Goal: Information Seeking & Learning: Learn about a topic

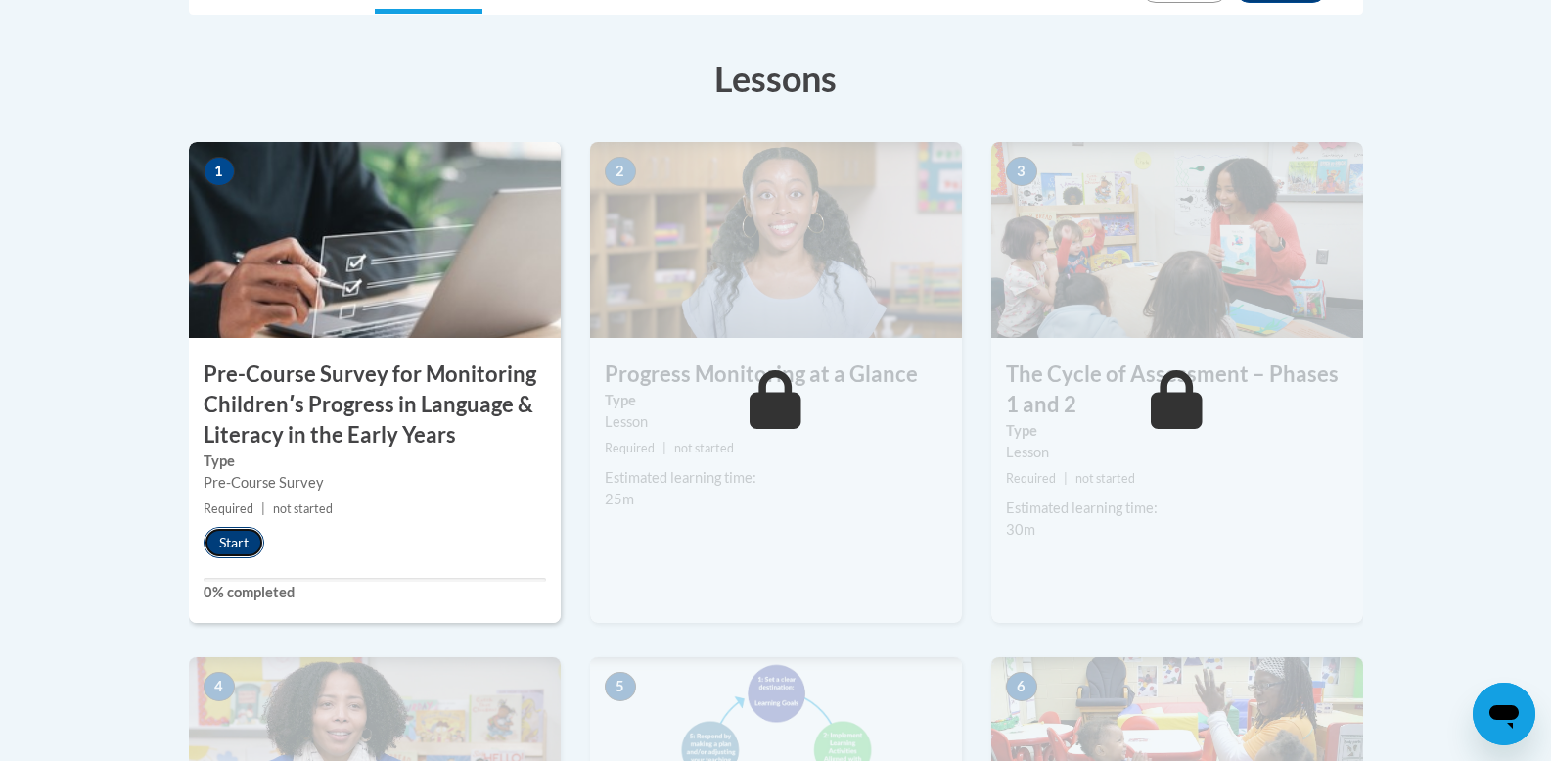
click at [252, 536] on button "Start" at bounding box center [234, 542] width 61 height 31
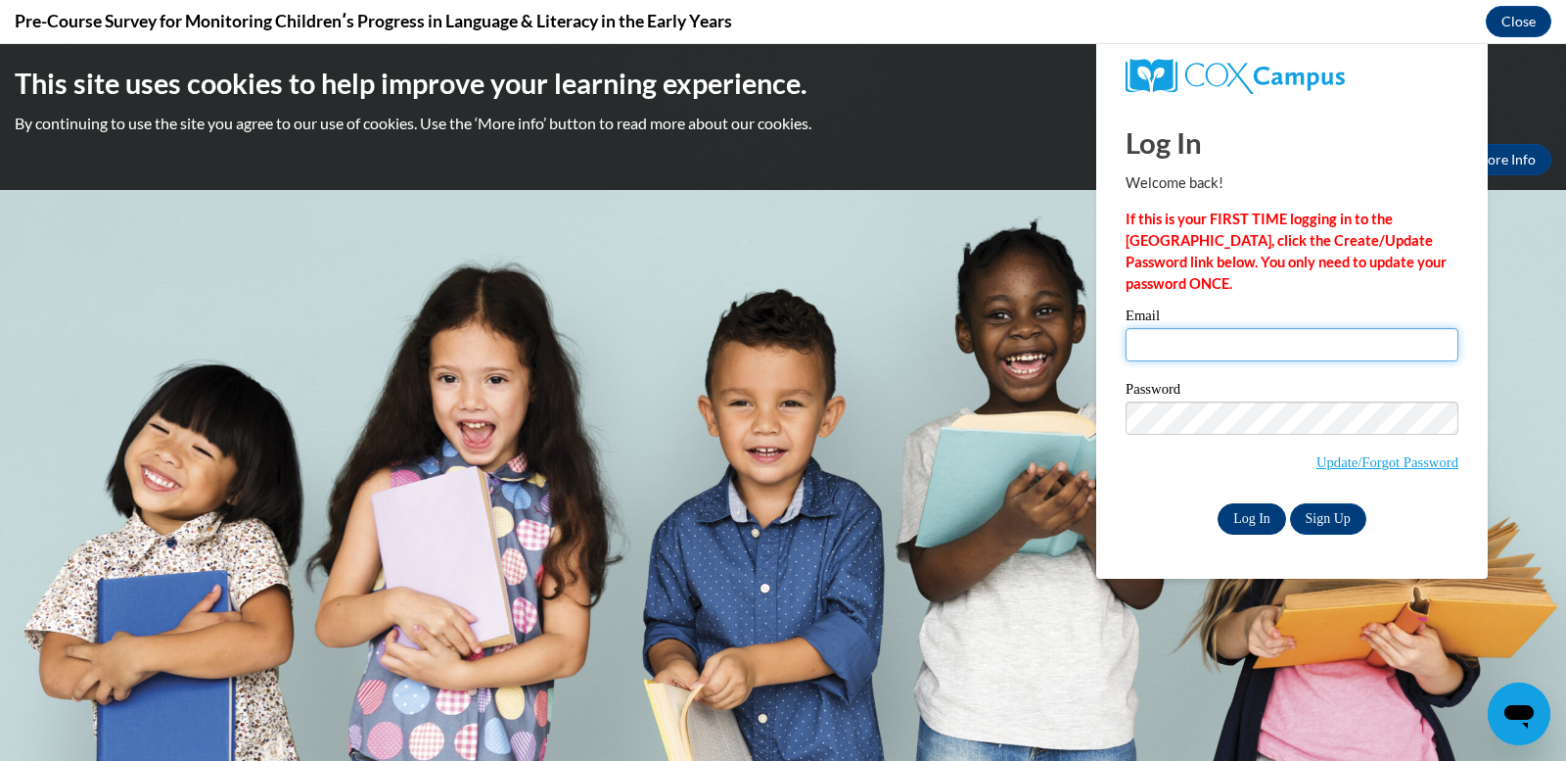
type input "[EMAIL_ADDRESS][DOMAIN_NAME]"
click at [1255, 504] on input "Log In" at bounding box center [1252, 518] width 69 height 31
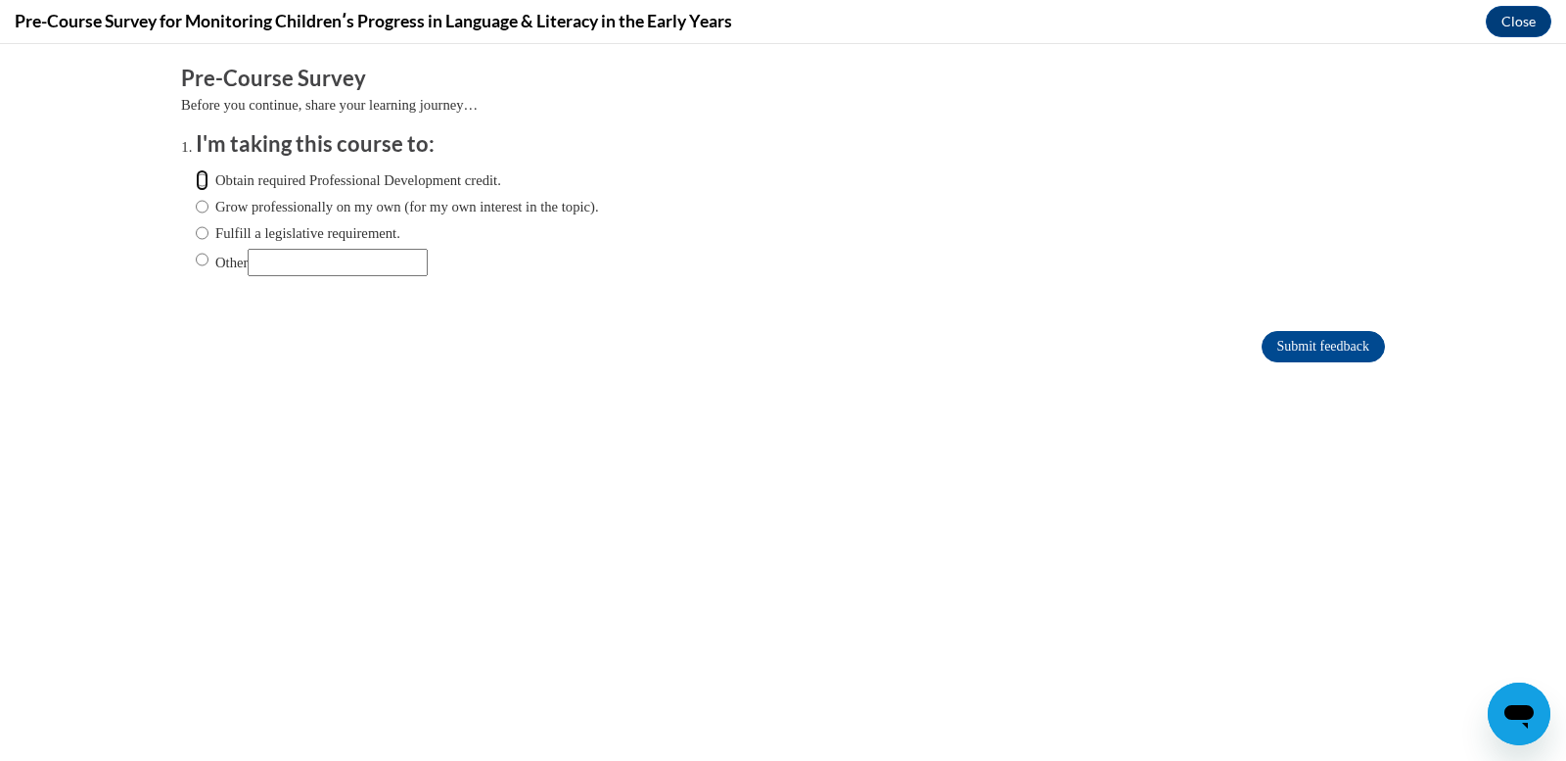
click at [196, 182] on input "Obtain required Professional Development credit." at bounding box center [202, 180] width 13 height 22
radio input "true"
click at [1299, 335] on input "Submit feedback" at bounding box center [1323, 346] width 123 height 31
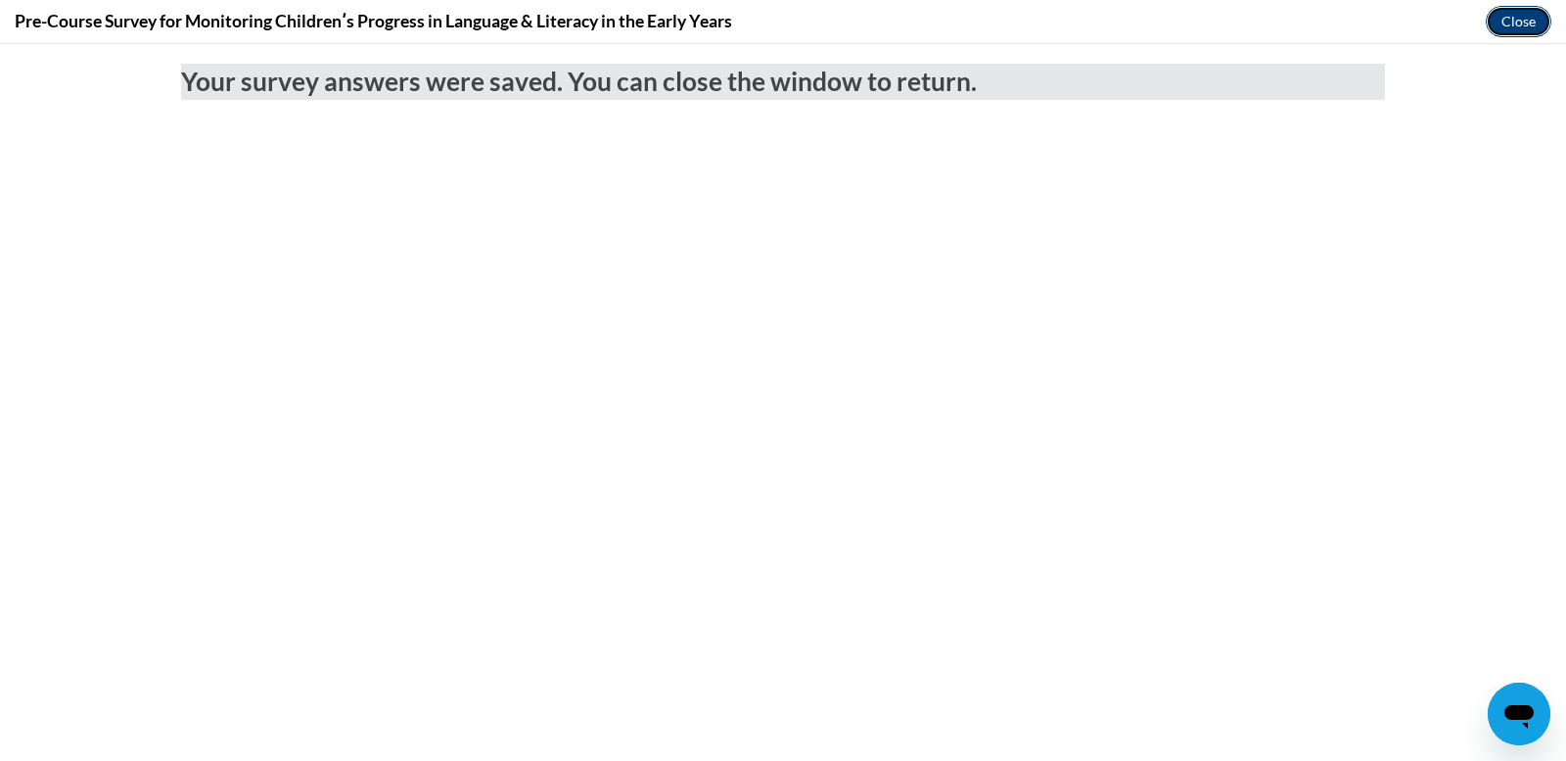
click at [1522, 22] on button "Close" at bounding box center [1519, 21] width 66 height 31
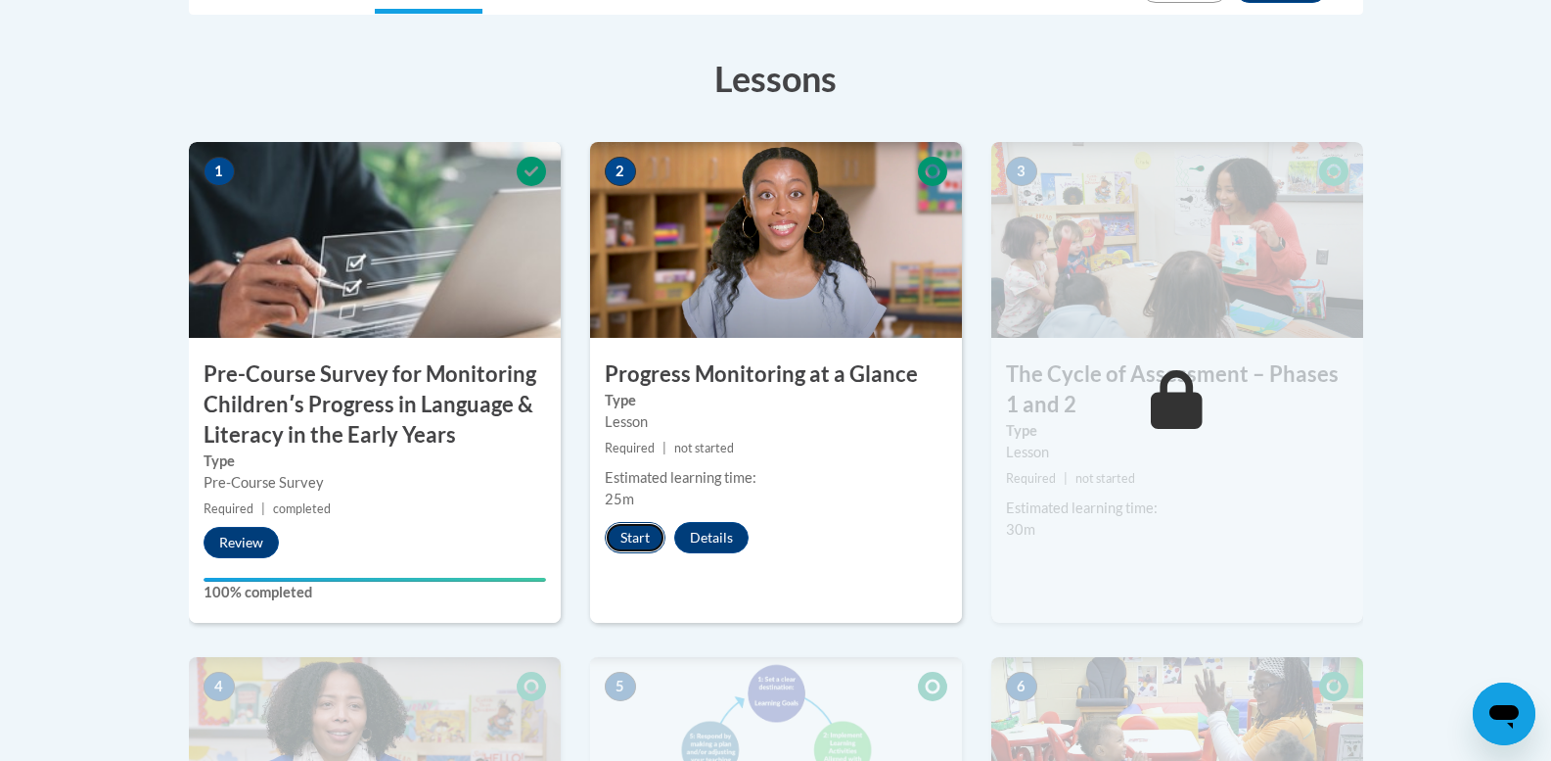
click at [627, 536] on button "Start" at bounding box center [635, 537] width 61 height 31
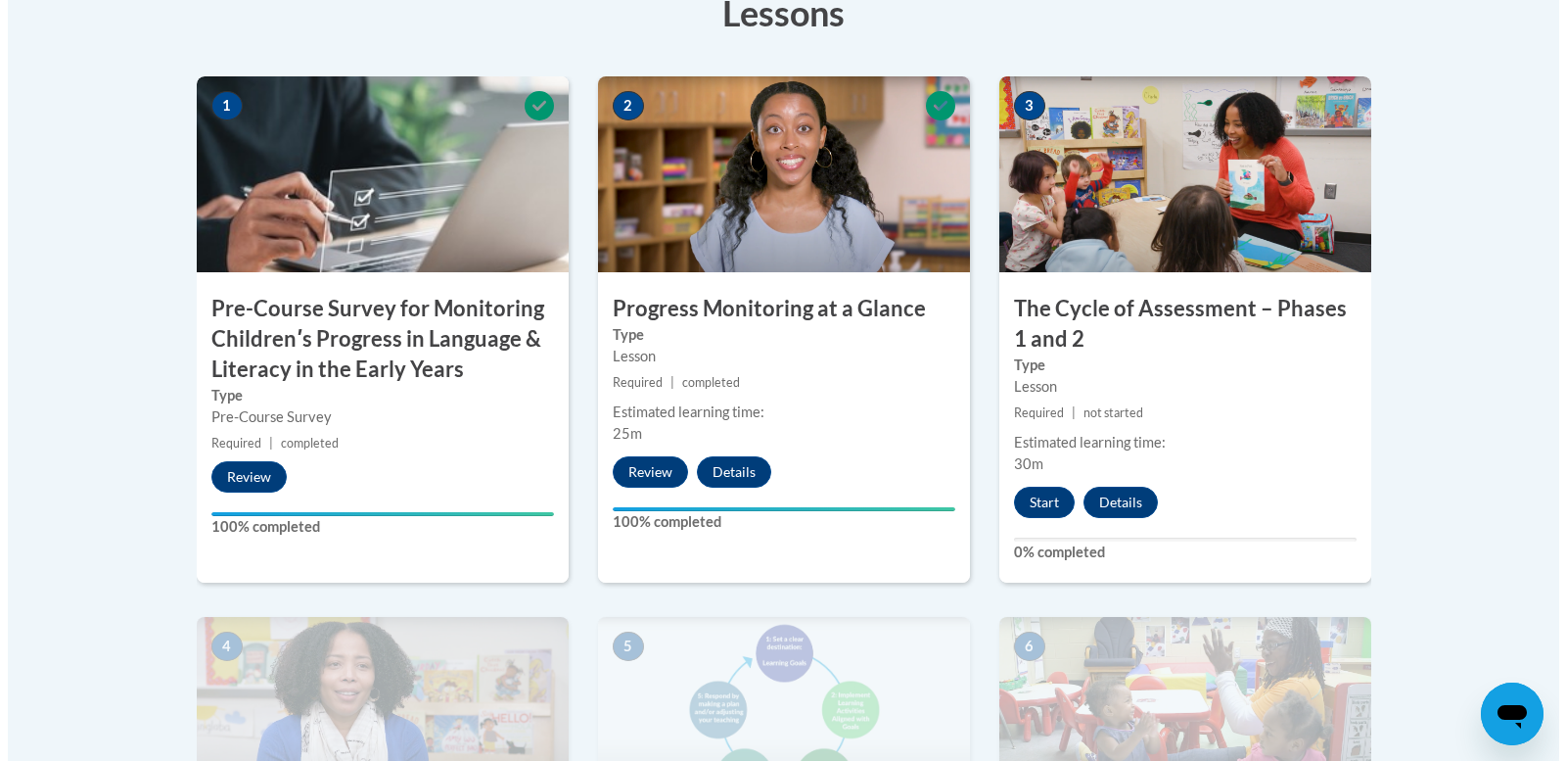
scroll to position [666, 0]
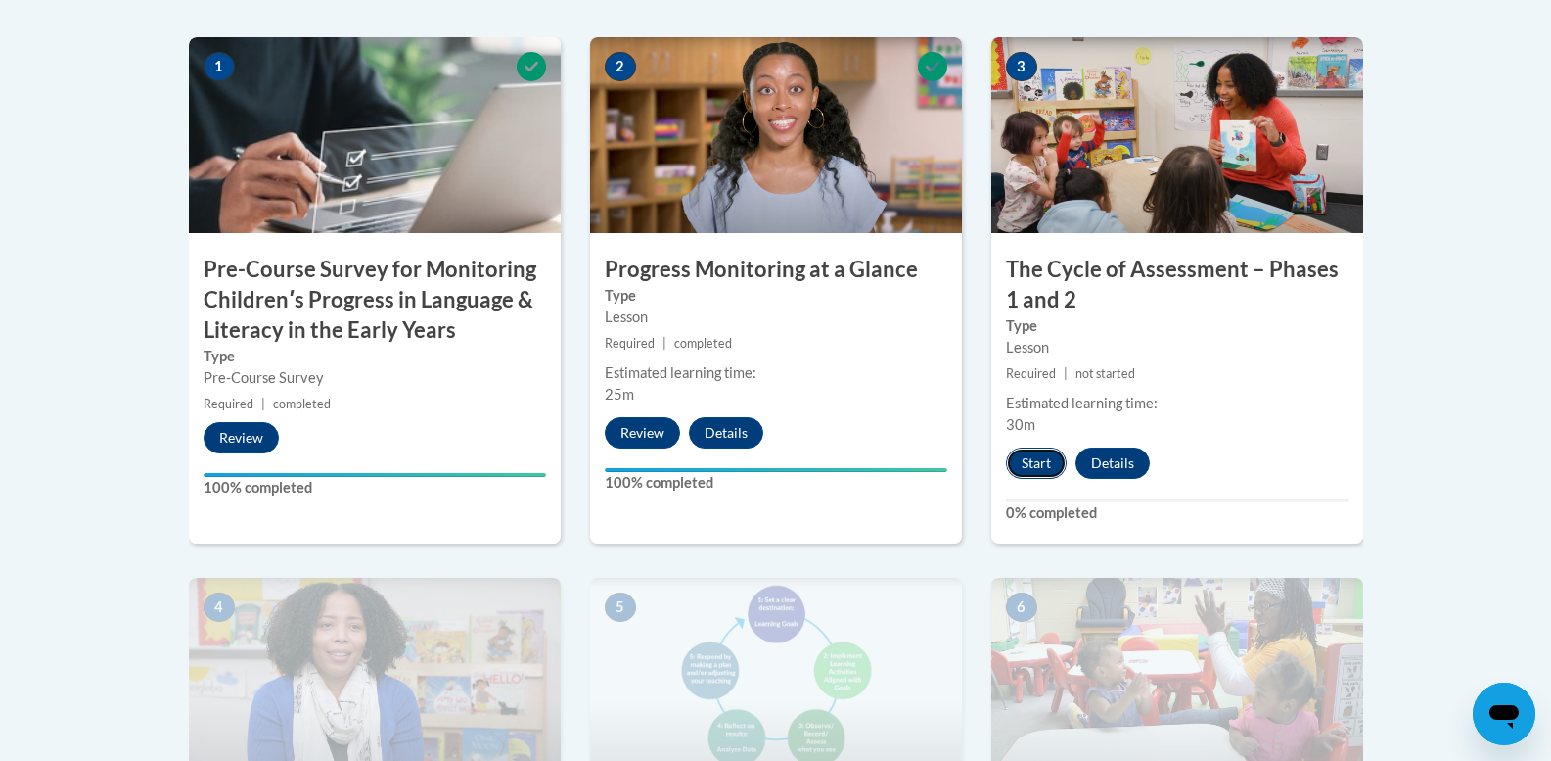
click at [1031, 462] on button "Start" at bounding box center [1036, 462] width 61 height 31
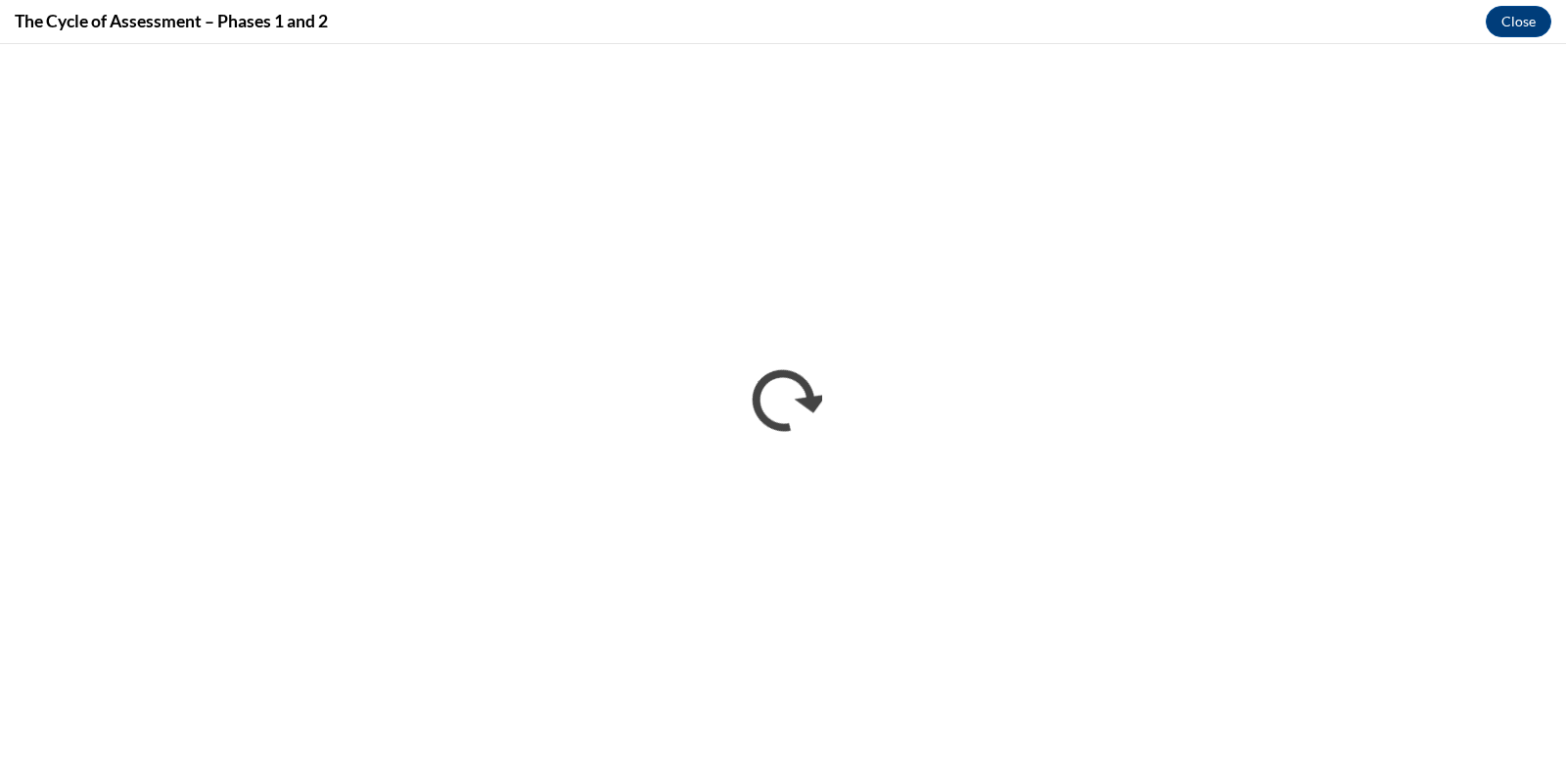
scroll to position [0, 0]
